Goal: Find specific page/section: Find specific page/section

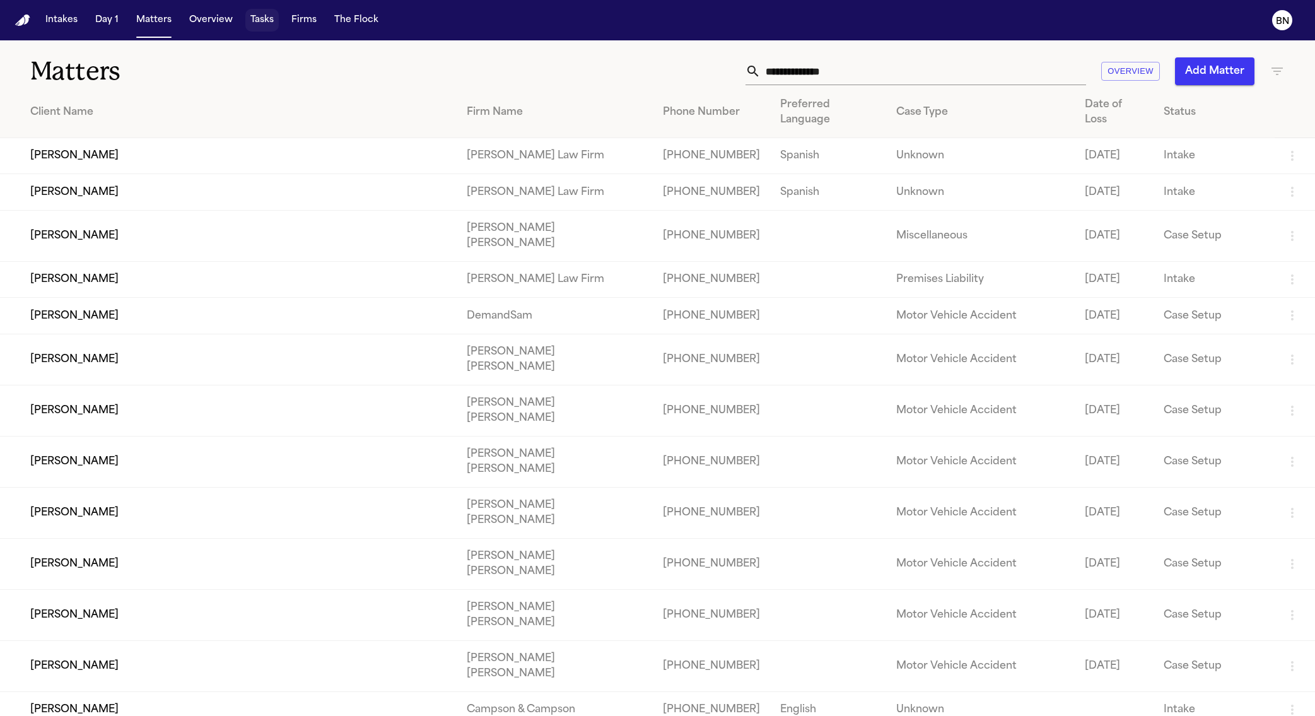
click at [261, 19] on button "Tasks" at bounding box center [261, 20] width 33 height 23
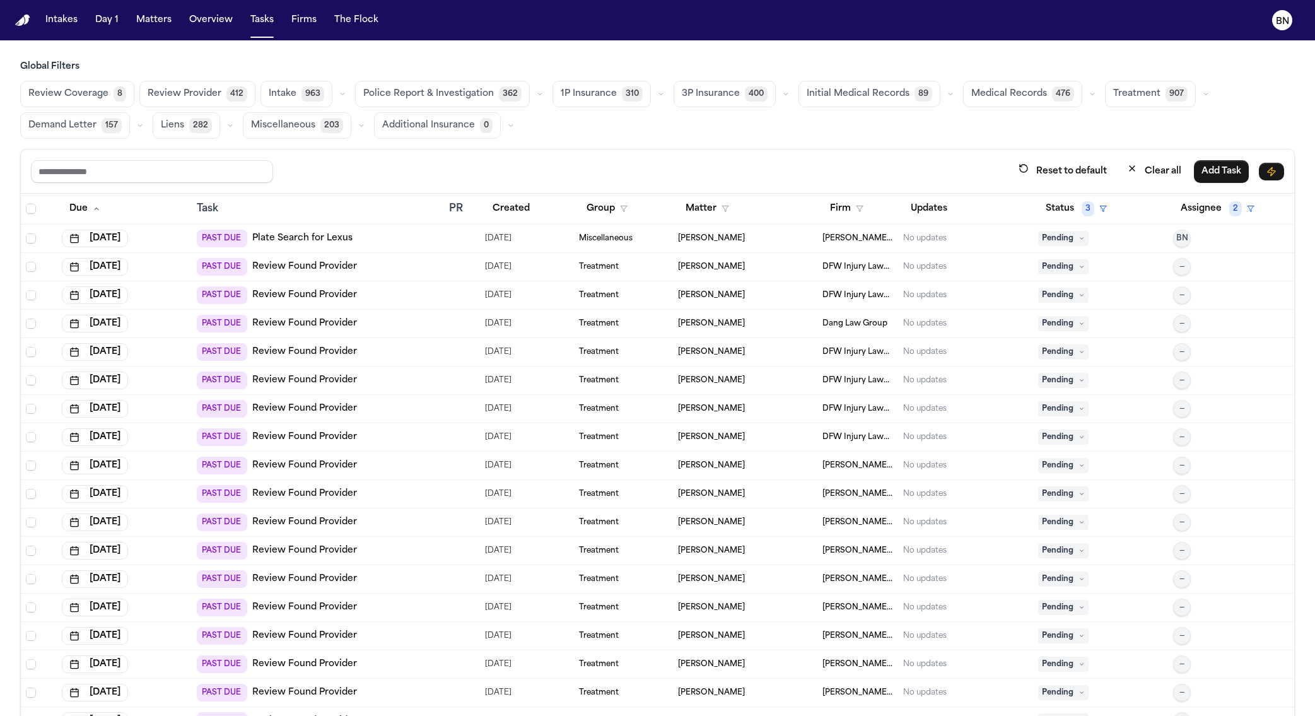
click at [657, 97] on icon "button" at bounding box center [661, 94] width 8 height 8
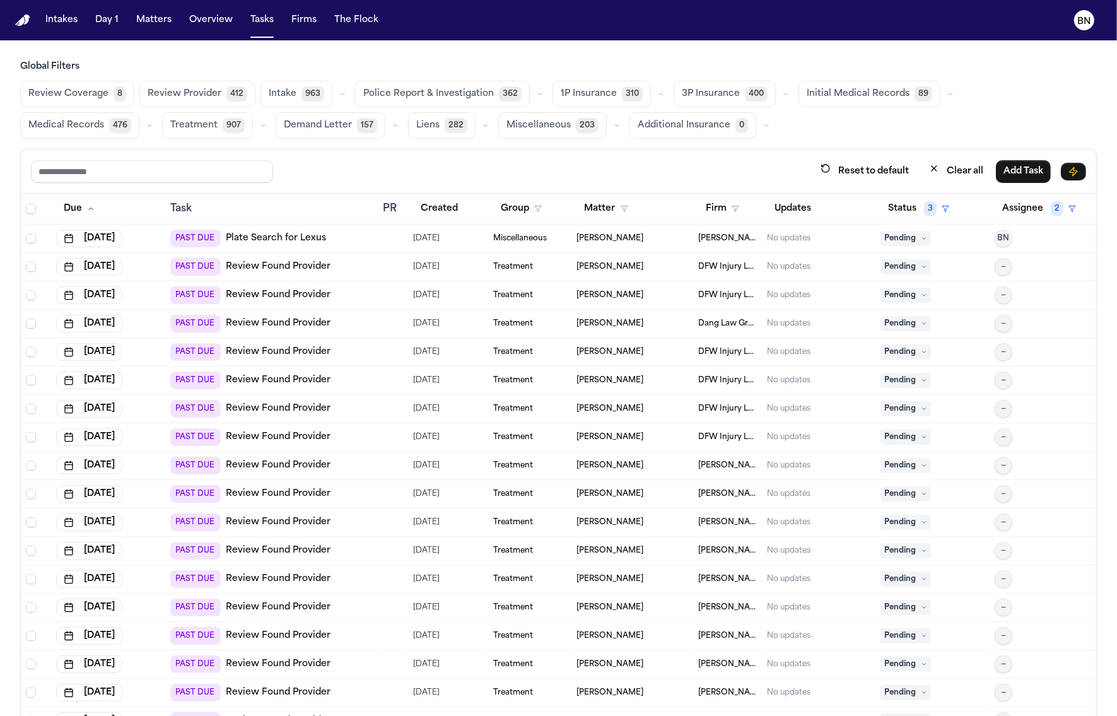
click at [470, 95] on span "Police Report & Investigation" at bounding box center [428, 94] width 131 height 13
